Goal: Task Accomplishment & Management: Manage account settings

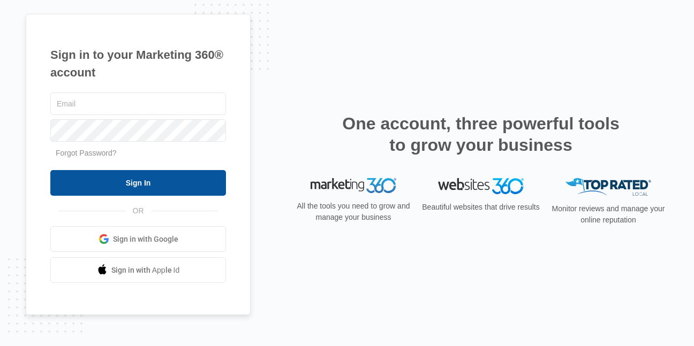
type input "[EMAIL_ADDRESS][DOMAIN_NAME]"
click at [117, 187] on input "Sign In" at bounding box center [138, 183] width 176 height 26
